Goal: Information Seeking & Learning: Learn about a topic

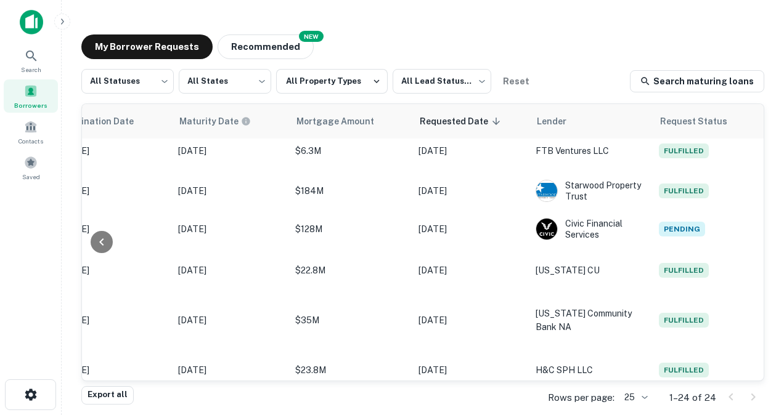
scroll to position [0, 651]
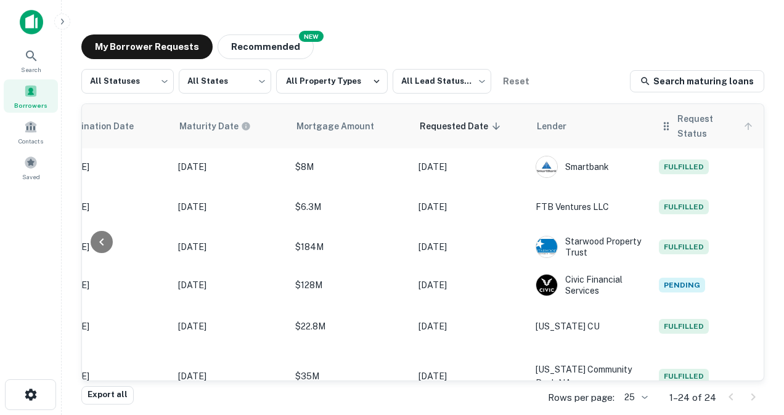
click at [691, 128] on span "Request Status" at bounding box center [716, 127] width 79 height 30
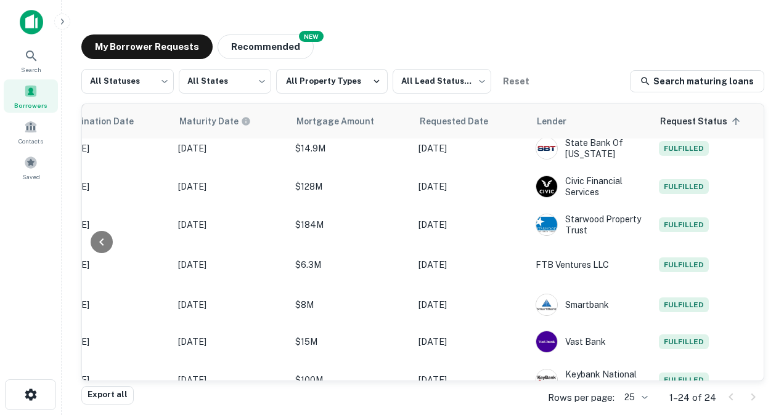
scroll to position [463, 649]
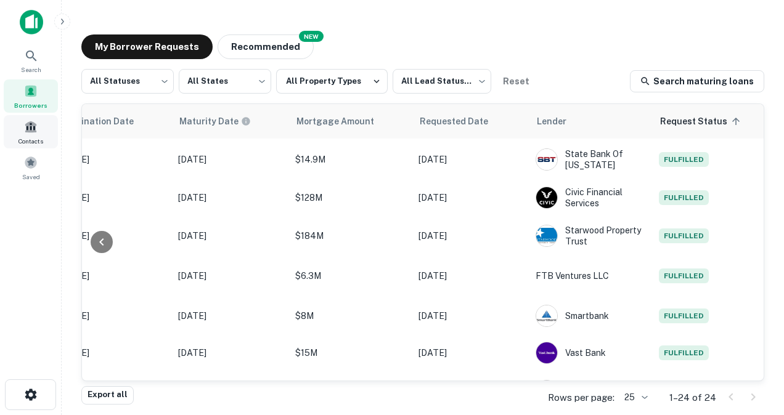
click at [30, 142] on span "Contacts" at bounding box center [30, 141] width 25 height 10
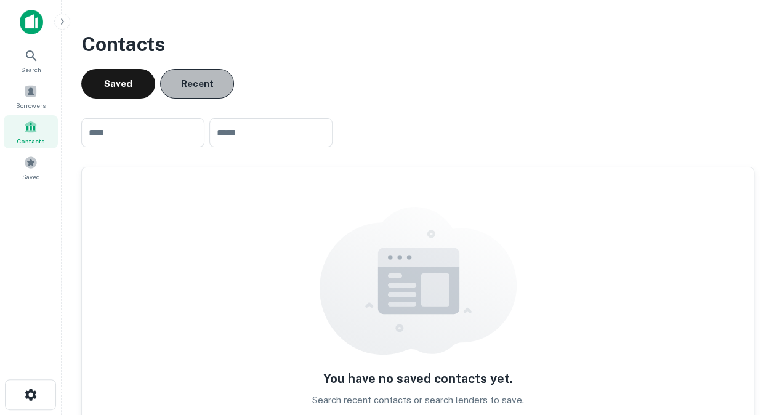
click at [181, 86] on button "Recent" at bounding box center [197, 84] width 74 height 30
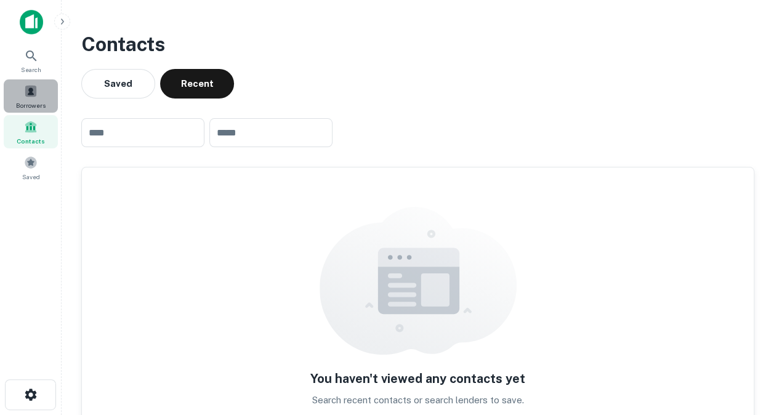
click at [9, 100] on div "Borrowers" at bounding box center [31, 95] width 54 height 33
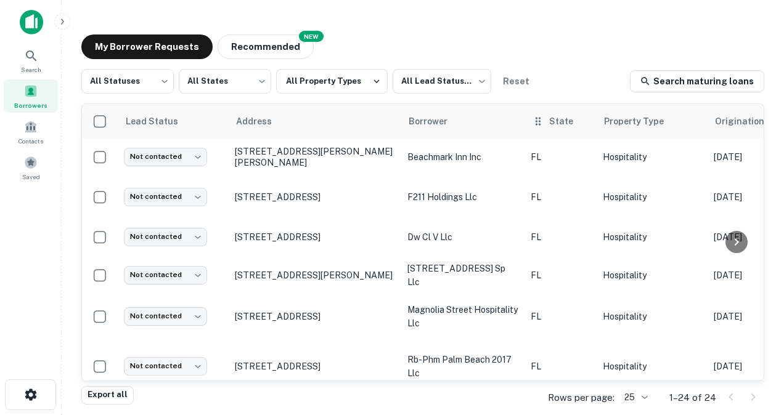
click at [542, 128] on th "State" at bounding box center [560, 121] width 72 height 35
click at [562, 124] on span "State" at bounding box center [569, 121] width 40 height 15
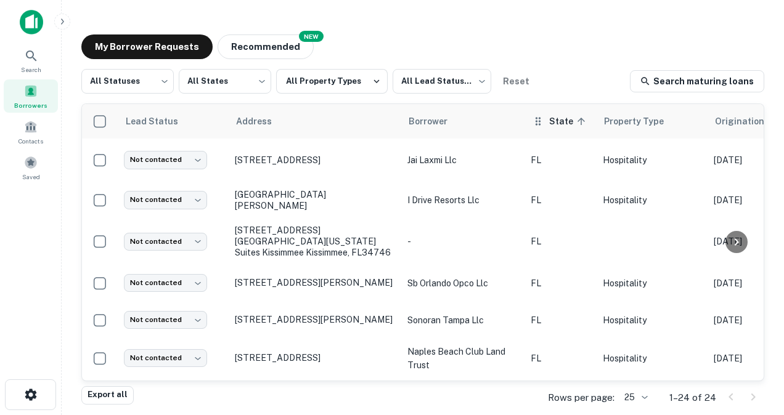
click at [562, 124] on span "State sorted ascending" at bounding box center [569, 121] width 40 height 15
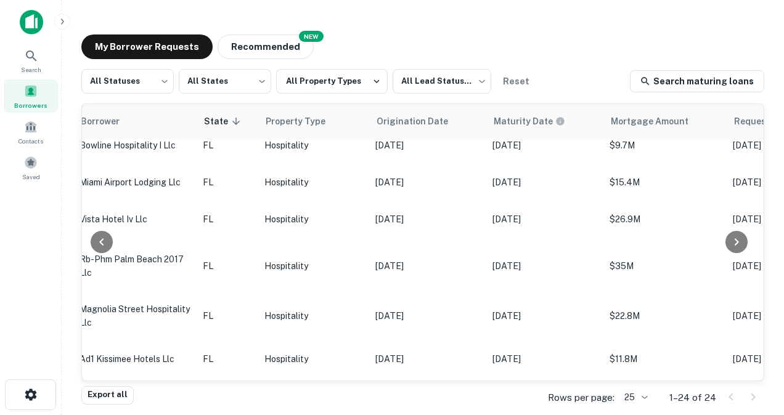
scroll to position [731, 333]
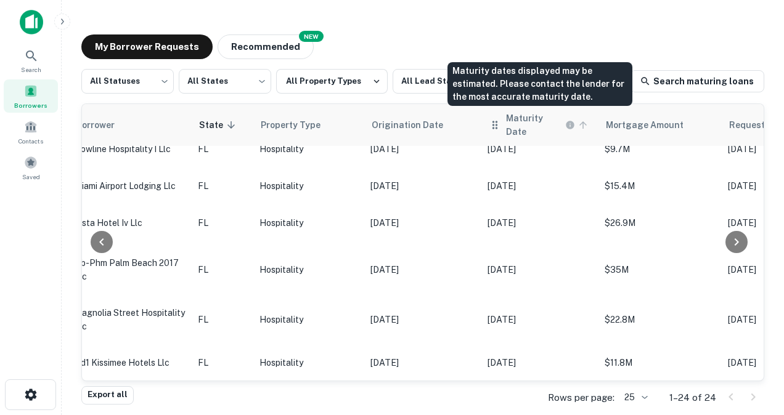
click at [519, 123] on h6 "Maturity Date" at bounding box center [534, 125] width 57 height 27
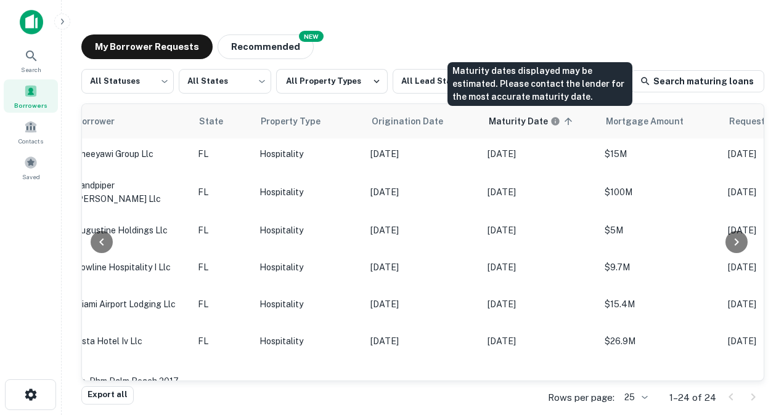
scroll to position [731, 333]
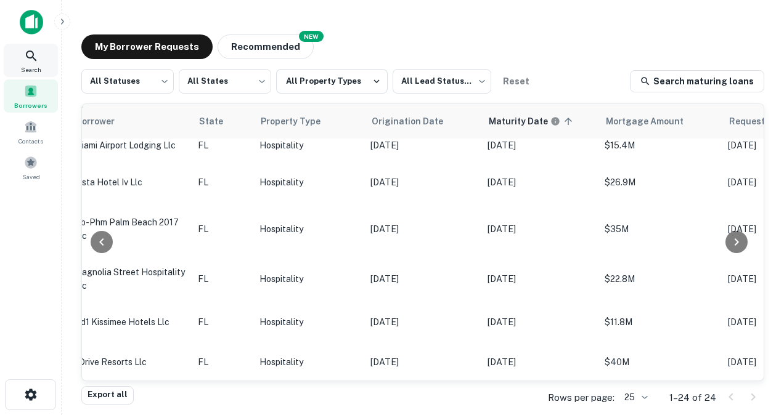
click at [23, 59] on div "Search" at bounding box center [31, 60] width 54 height 33
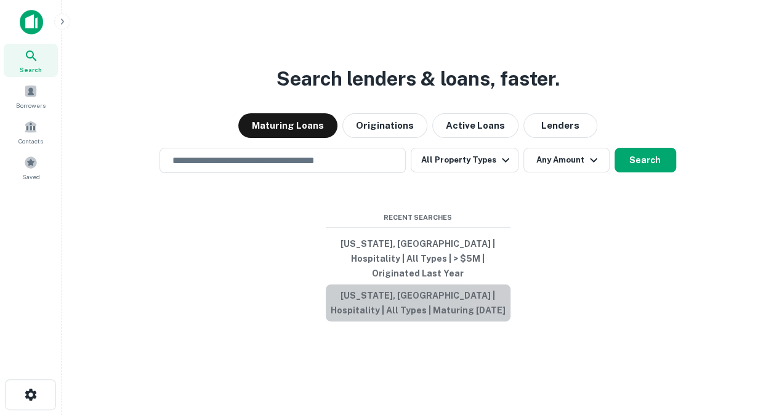
click at [421, 291] on button "[US_STATE], [GEOGRAPHIC_DATA] | Hospitality | All Types | Maturing [DATE]" at bounding box center [418, 303] width 185 height 37
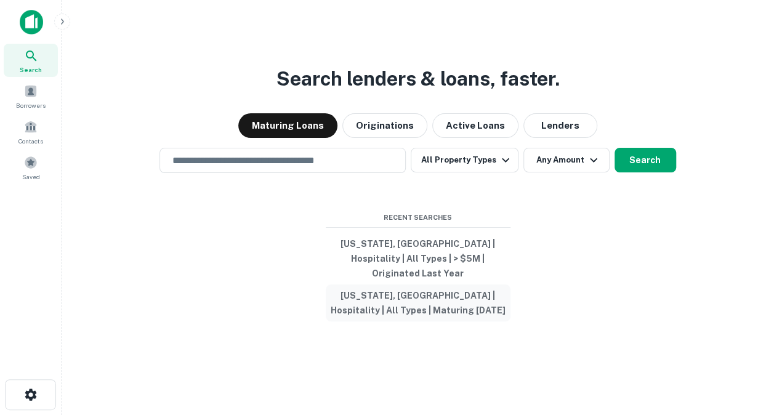
type input "**********"
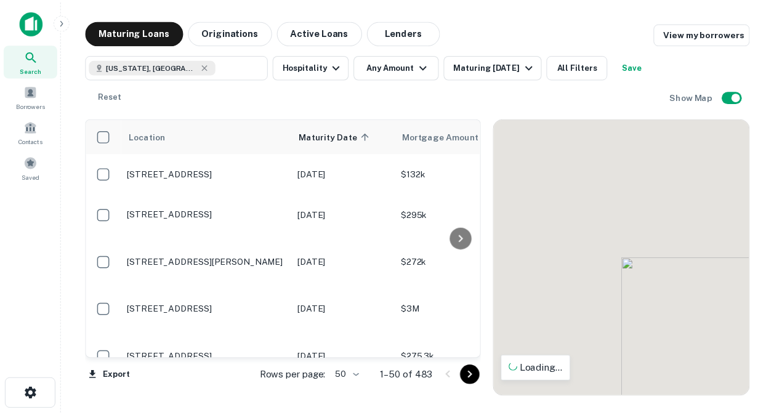
scroll to position [731, 0]
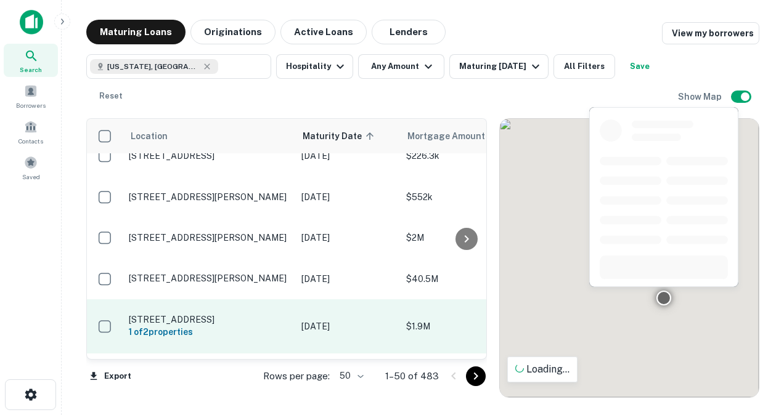
drag, startPoint x: 420, startPoint y: 291, endPoint x: 381, endPoint y: 295, distance: 39.7
click at [420, 320] on p "$1.9M" at bounding box center [467, 327] width 123 height 14
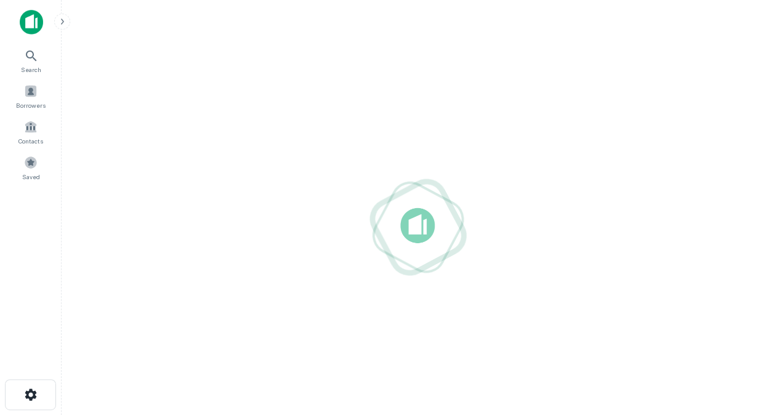
click at [376, 296] on div at bounding box center [417, 227] width 693 height 218
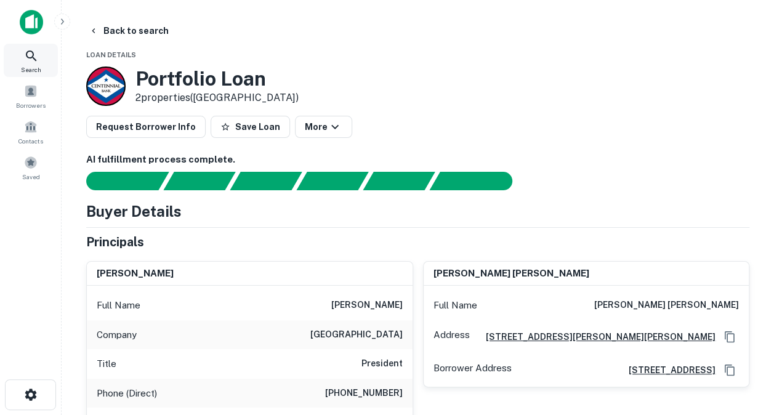
click at [29, 55] on icon at bounding box center [31, 56] width 15 height 15
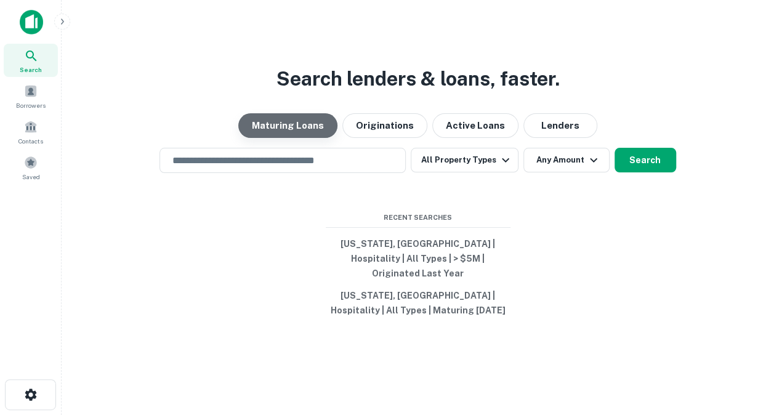
click at [302, 138] on button "Maturing Loans" at bounding box center [287, 125] width 99 height 25
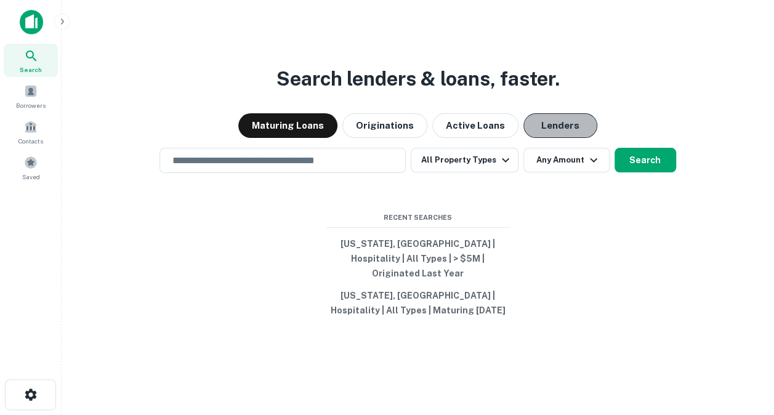
click at [559, 136] on button "Lenders" at bounding box center [561, 125] width 74 height 25
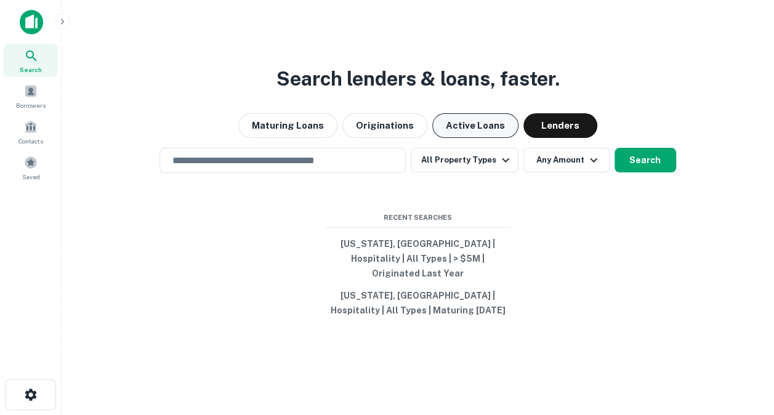
click at [474, 127] on button "Active Loans" at bounding box center [475, 125] width 86 height 25
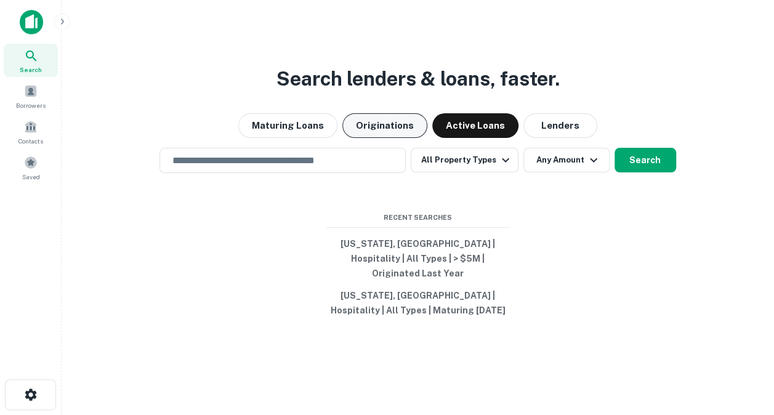
click at [391, 134] on button "Originations" at bounding box center [385, 125] width 85 height 25
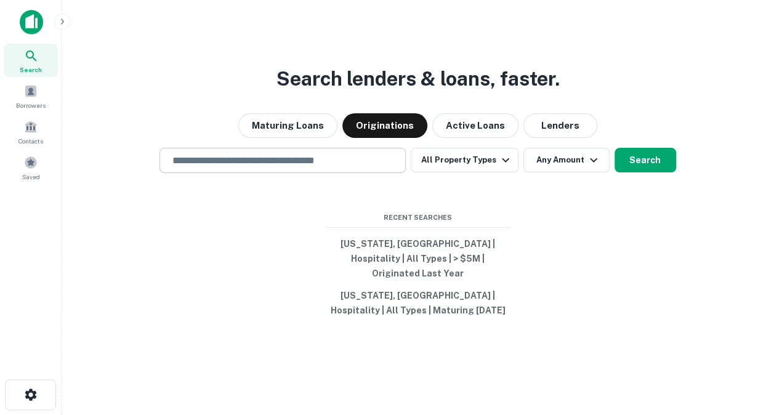
click at [360, 168] on input "text" at bounding box center [282, 160] width 235 height 14
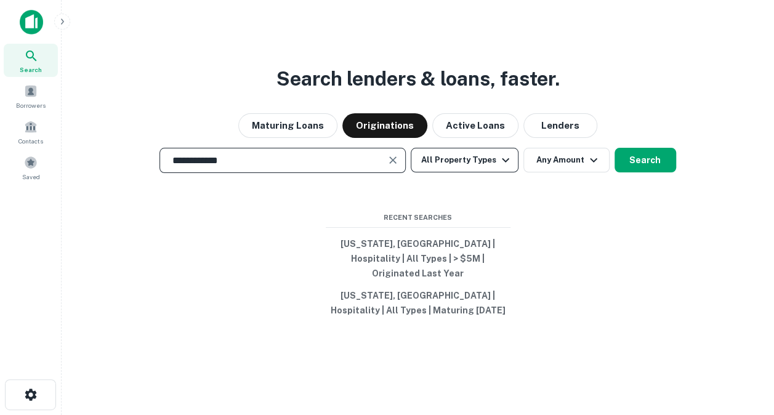
type input "**********"
click at [495, 169] on button "All Property Types" at bounding box center [464, 160] width 107 height 25
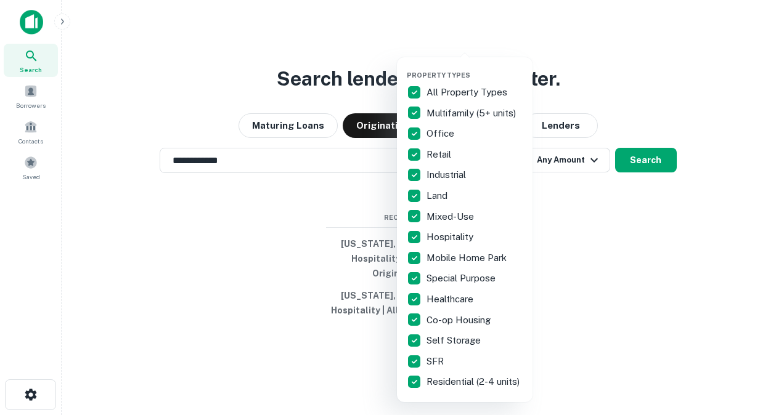
click at [437, 97] on p "All Property Types" at bounding box center [467, 92] width 83 height 15
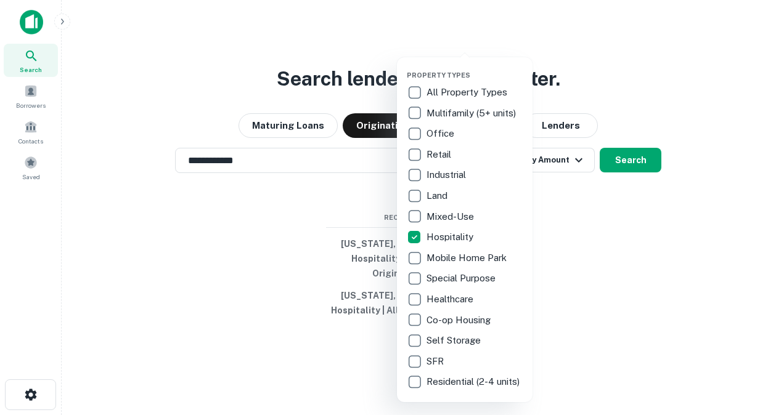
click at [624, 240] on div at bounding box center [392, 207] width 784 height 415
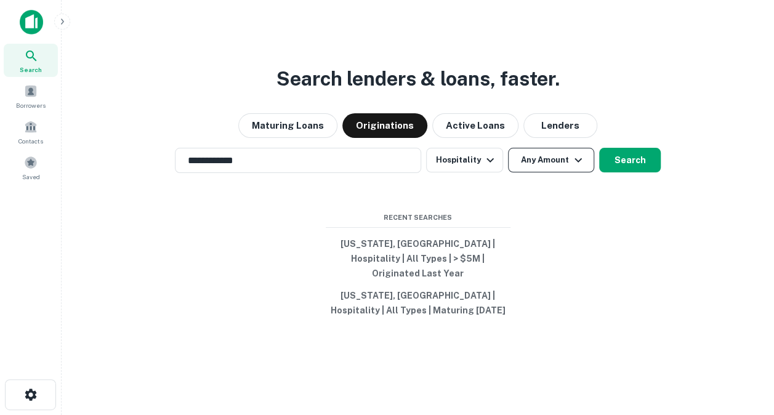
click at [576, 162] on icon "button" at bounding box center [578, 160] width 7 height 4
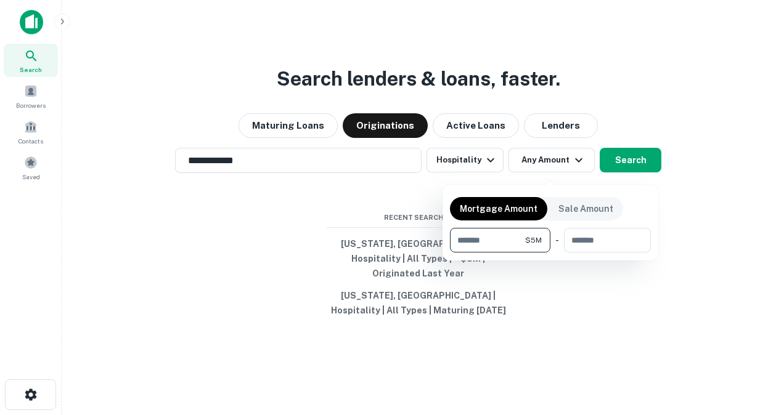
type input "*******"
click at [622, 173] on div at bounding box center [392, 207] width 784 height 415
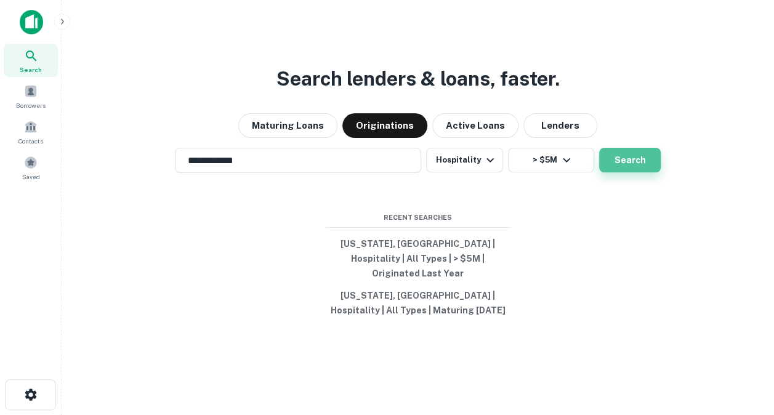
click at [620, 173] on button "Search" at bounding box center [630, 160] width 62 height 25
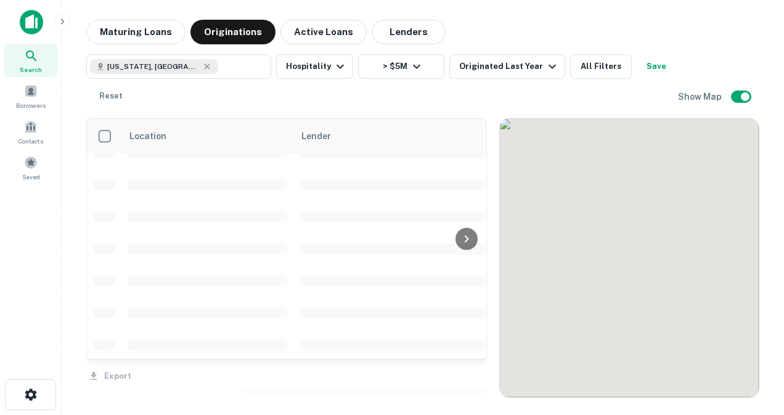
scroll to position [731, 0]
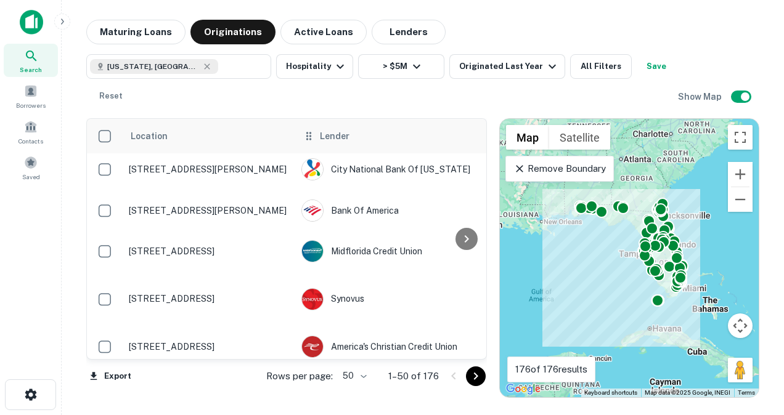
click at [335, 137] on span "Lender" at bounding box center [335, 136] width 30 height 15
click at [469, 244] on icon at bounding box center [466, 239] width 15 height 15
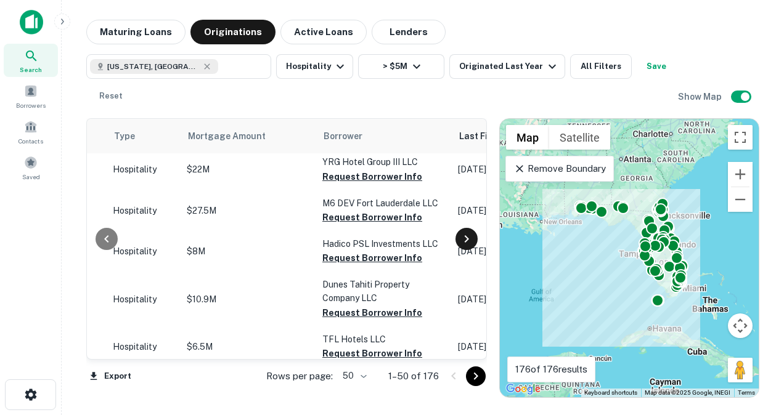
scroll to position [731, 518]
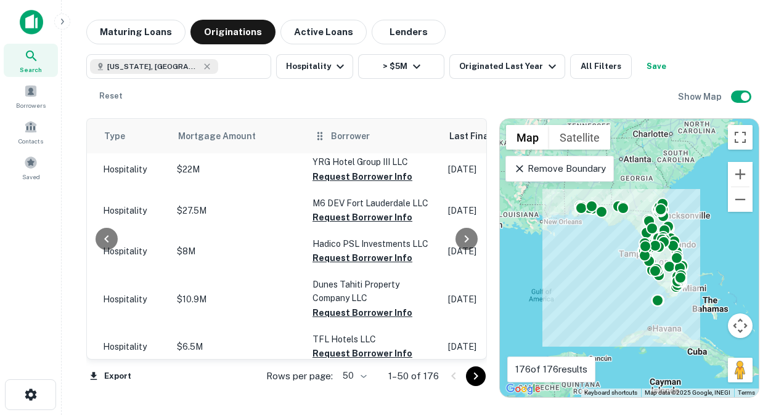
click at [331, 138] on span "Borrower" at bounding box center [350, 136] width 39 height 15
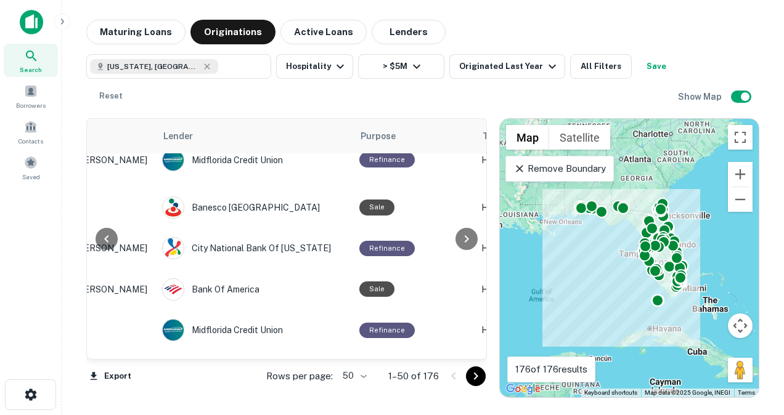
scroll to position [652, 140]
click at [166, 141] on icon at bounding box center [169, 136] width 12 height 15
click at [175, 137] on div "Lender" at bounding box center [254, 136] width 182 height 15
click at [184, 138] on span "Lender" at bounding box center [195, 136] width 30 height 15
click at [606, 74] on button "All Filters" at bounding box center [601, 66] width 62 height 25
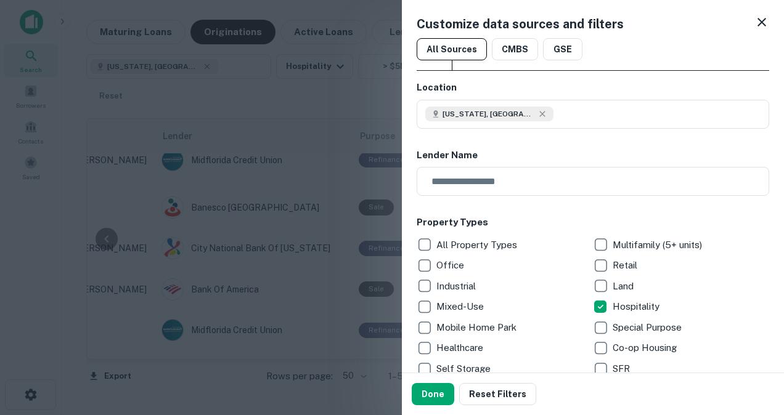
click at [368, 29] on div at bounding box center [392, 207] width 784 height 415
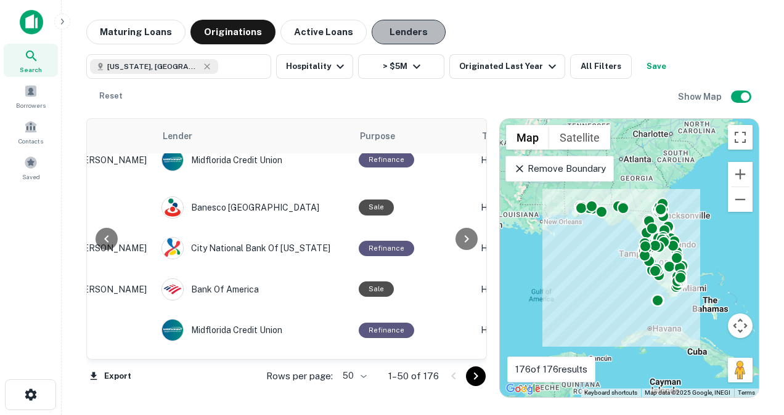
click at [389, 34] on button "Lenders" at bounding box center [409, 32] width 74 height 25
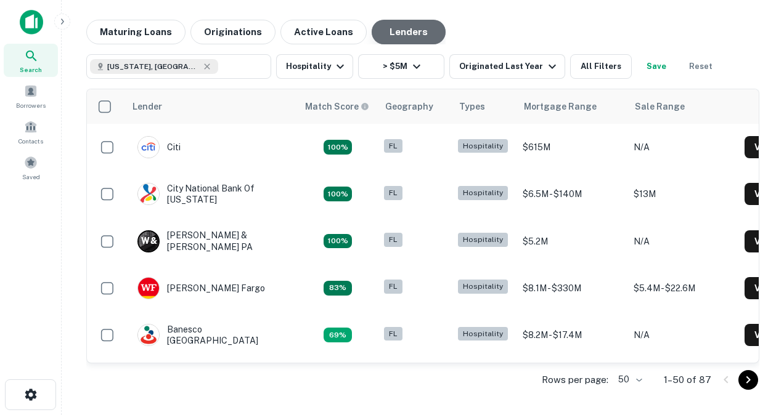
click at [389, 34] on button "Lenders" at bounding box center [409, 32] width 74 height 25
click at [545, 70] on icon "button" at bounding box center [552, 66] width 15 height 15
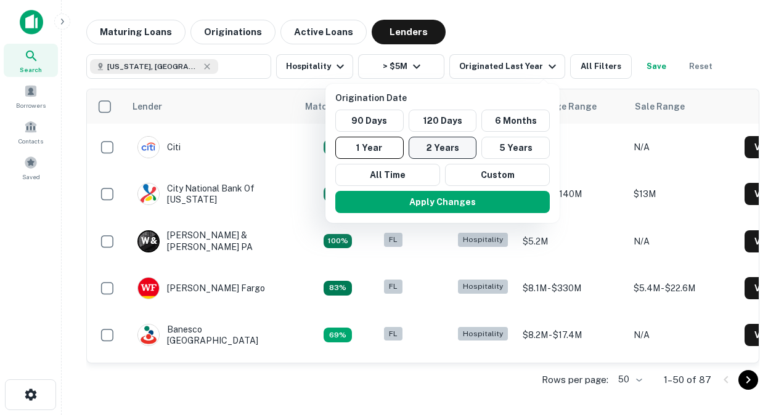
click at [439, 148] on button "2 Years" at bounding box center [442, 148] width 68 height 22
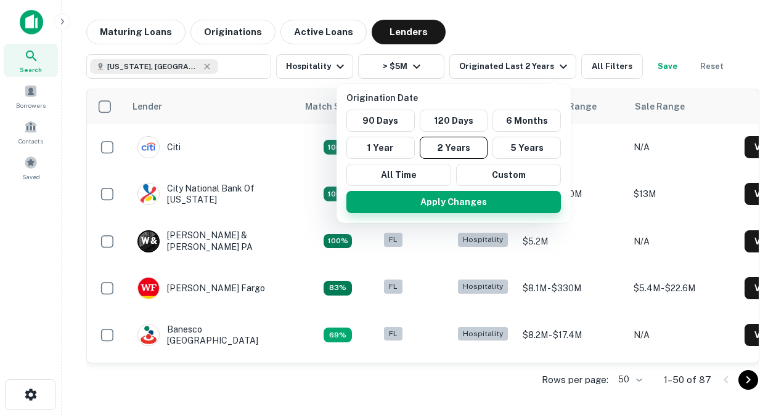
click at [450, 208] on button "Apply Changes" at bounding box center [453, 202] width 214 height 22
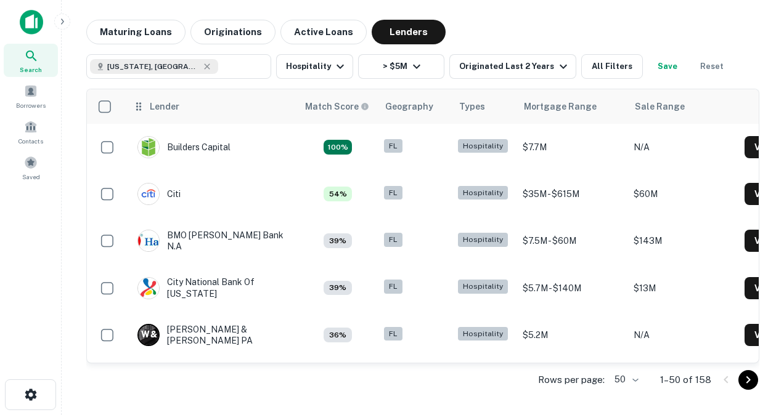
click at [160, 108] on div "Lender" at bounding box center [165, 106] width 30 height 15
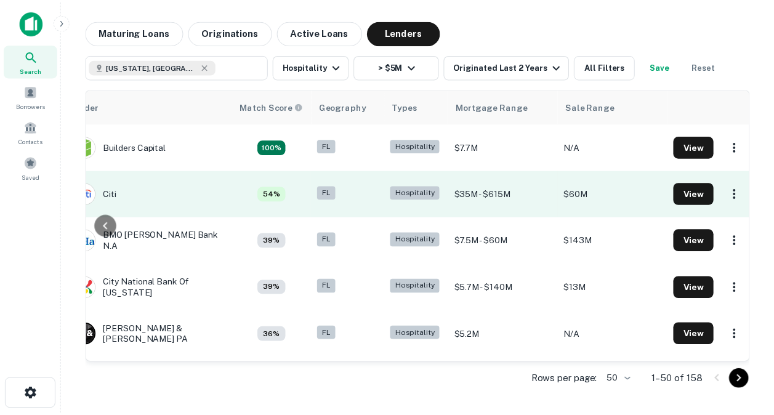
scroll to position [0, 70]
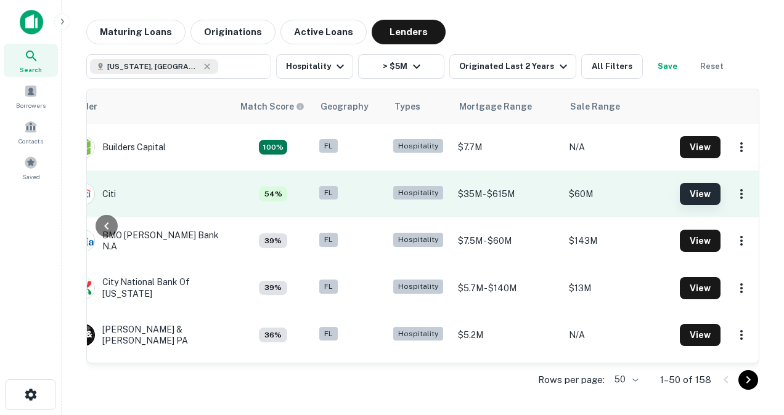
click at [684, 193] on button "View" at bounding box center [700, 194] width 41 height 22
